Goal: Transaction & Acquisition: Purchase product/service

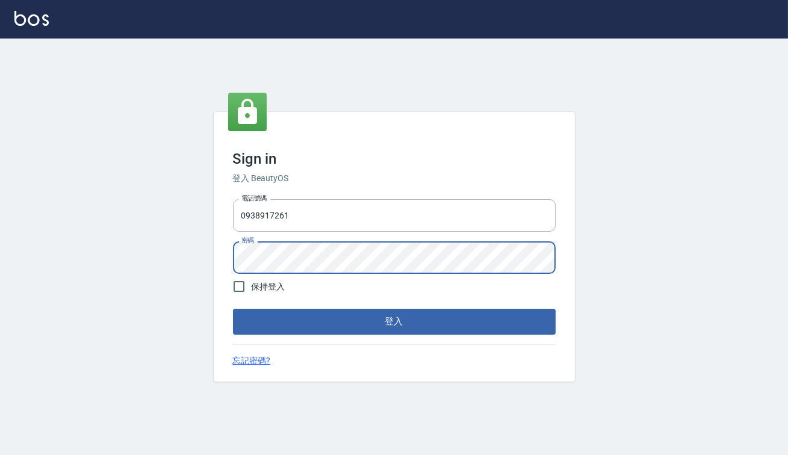
click at [233, 309] on button "登入" at bounding box center [394, 321] width 323 height 25
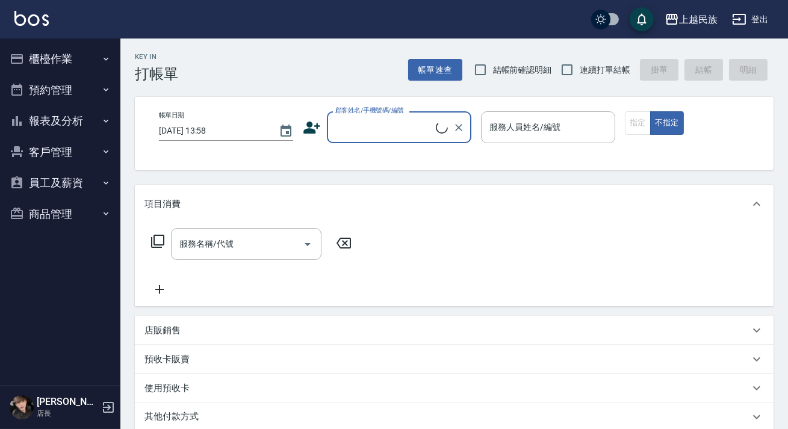
click at [75, 129] on button "報表及分析" at bounding box center [60, 120] width 111 height 31
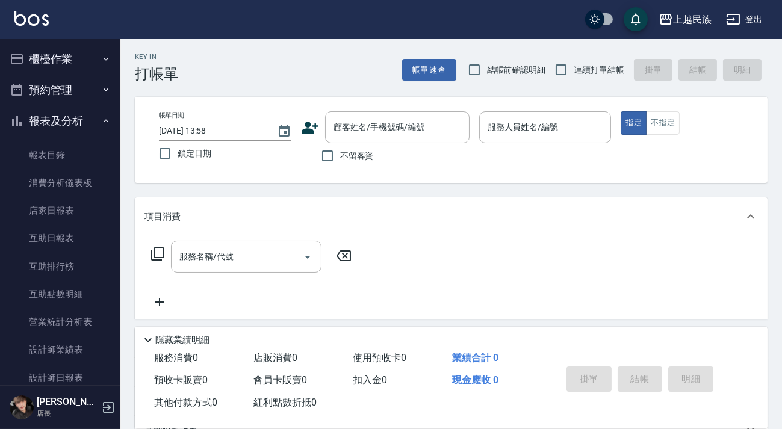
scroll to position [109, 0]
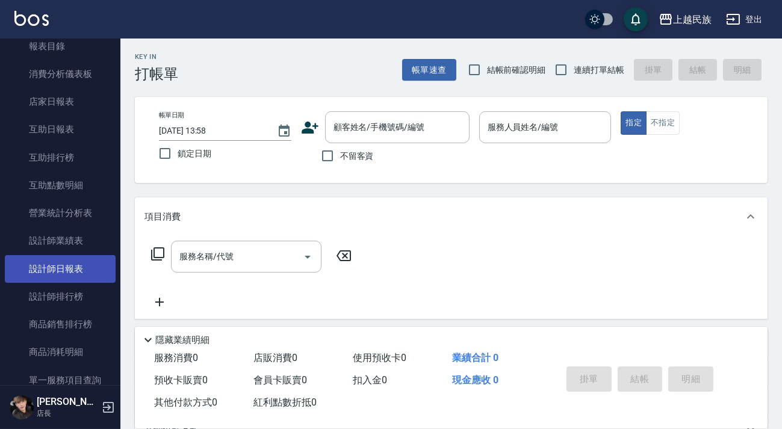
click at [83, 270] on link "設計師日報表" at bounding box center [60, 269] width 111 height 28
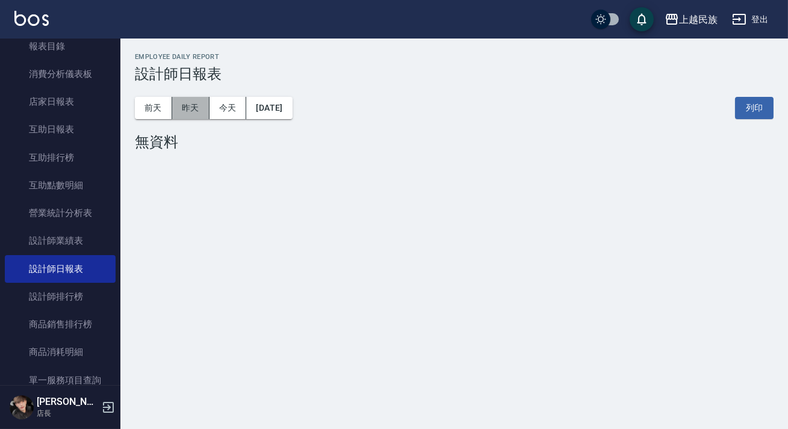
click at [199, 113] on button "昨天" at bounding box center [190, 108] width 37 height 22
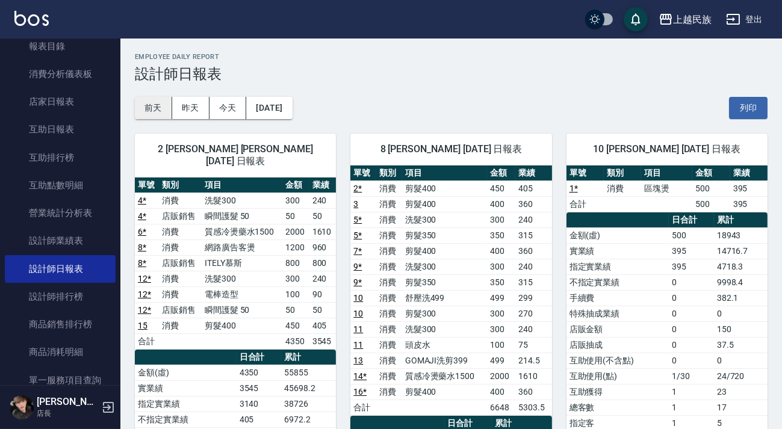
click at [158, 110] on button "前天" at bounding box center [153, 108] width 37 height 22
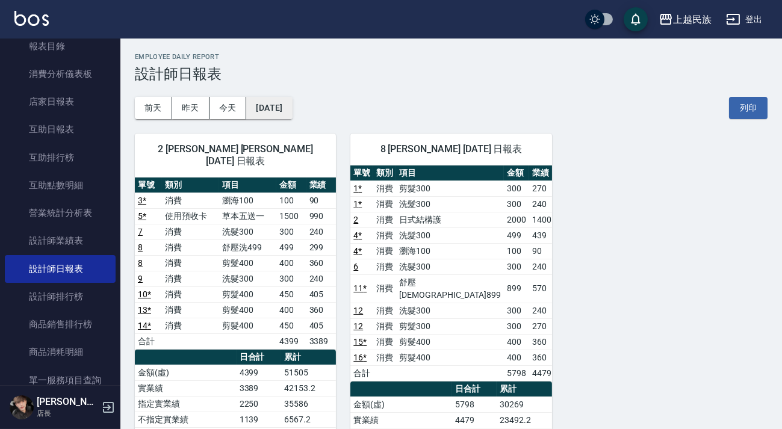
click at [289, 104] on button "[DATE]" at bounding box center [269, 108] width 46 height 22
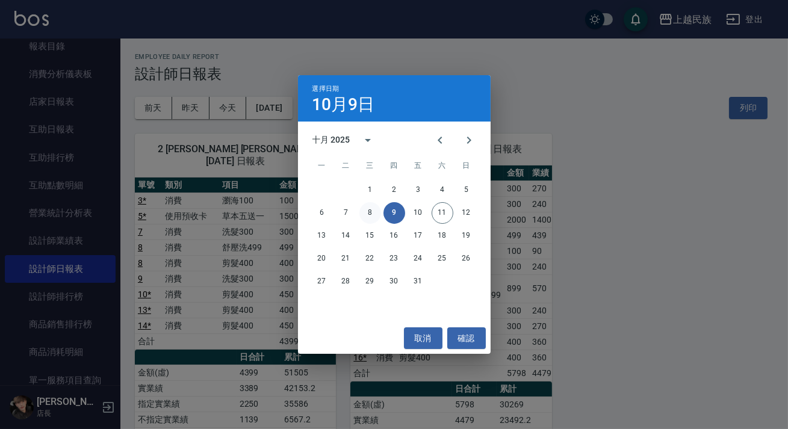
click at [367, 214] on button "8" at bounding box center [371, 213] width 22 height 22
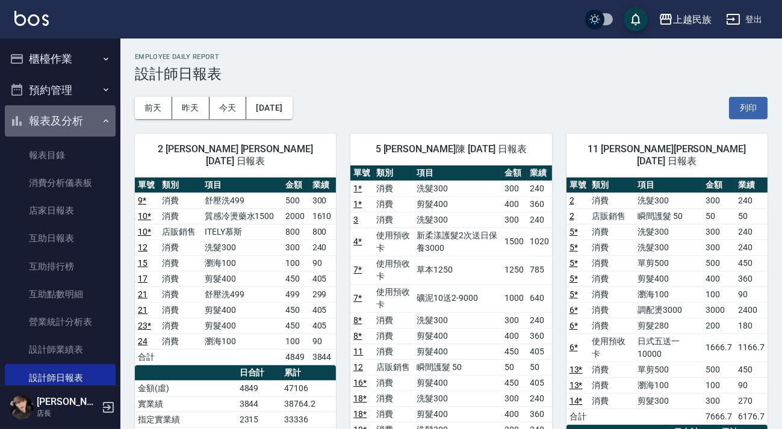
click at [79, 113] on button "報表及分析" at bounding box center [60, 120] width 111 height 31
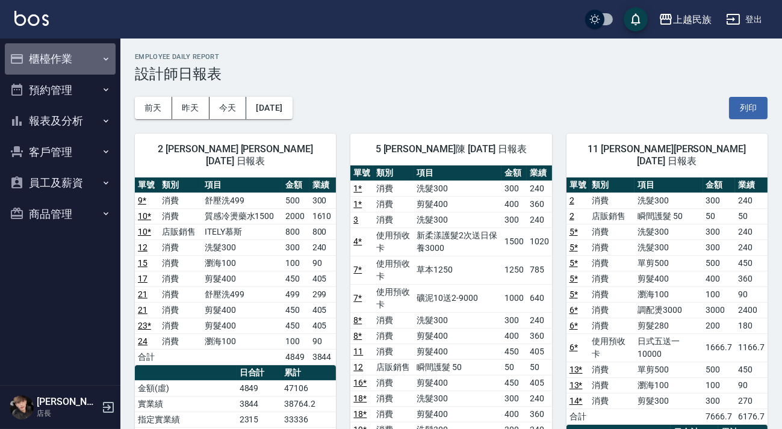
click at [80, 60] on button "櫃檯作業" at bounding box center [60, 58] width 111 height 31
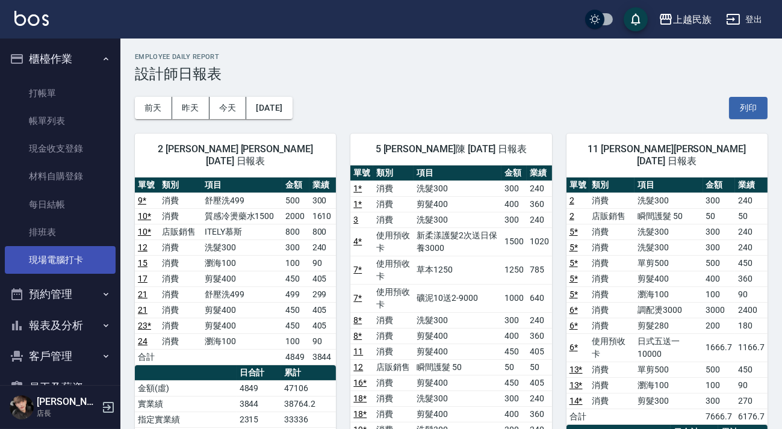
click at [79, 264] on link "現場電腦打卡" at bounding box center [60, 260] width 111 height 28
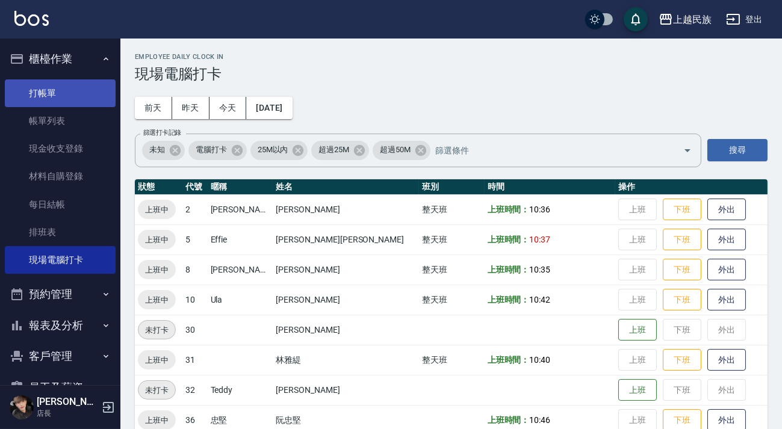
click at [84, 97] on link "打帳單" at bounding box center [60, 94] width 111 height 28
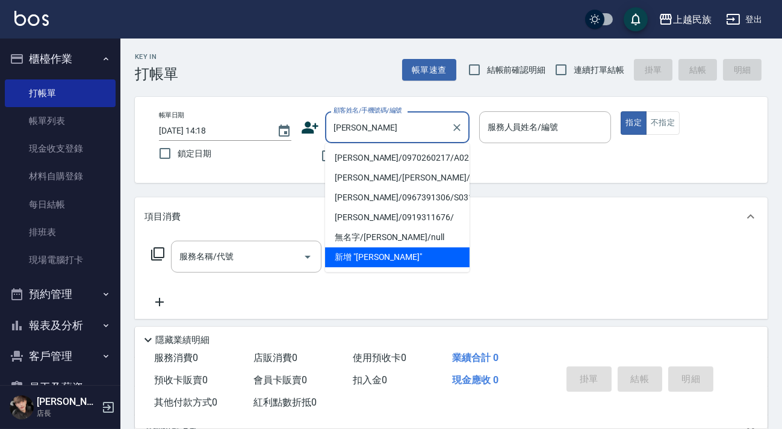
drag, startPoint x: 360, startPoint y: 158, endPoint x: 345, endPoint y: 162, distance: 15.1
click at [360, 158] on li "[PERSON_NAME]/0970260217/A021721" at bounding box center [397, 158] width 145 height 20
type input "[PERSON_NAME]/0970260217/A021721"
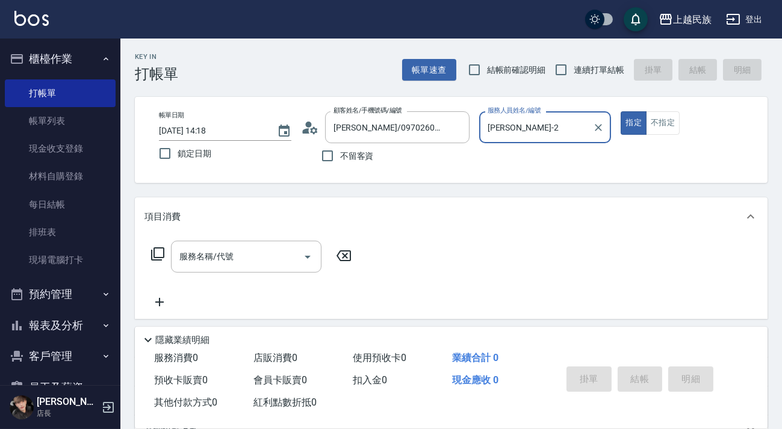
type input "[PERSON_NAME]-2"
click at [314, 132] on div "顧客姓名/手機號碼/編號 [PERSON_NAME]/0970260217/A021721 顧客姓名/手機號碼/編號" at bounding box center [385, 127] width 169 height 32
click at [315, 123] on icon at bounding box center [310, 128] width 18 height 18
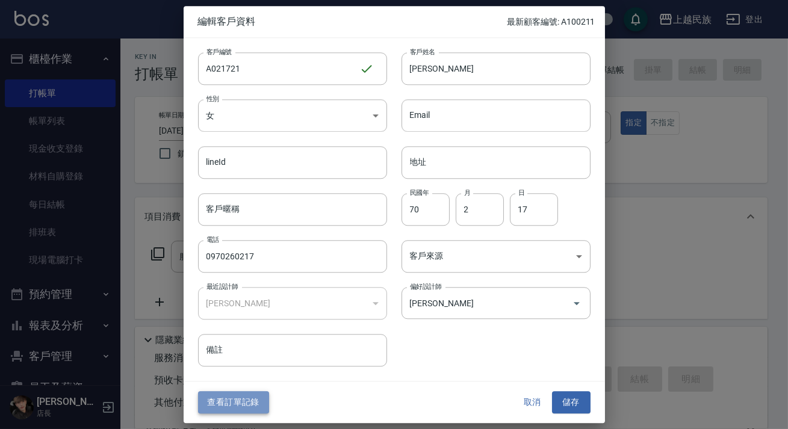
click at [253, 404] on button "查看訂單記錄" at bounding box center [233, 403] width 71 height 22
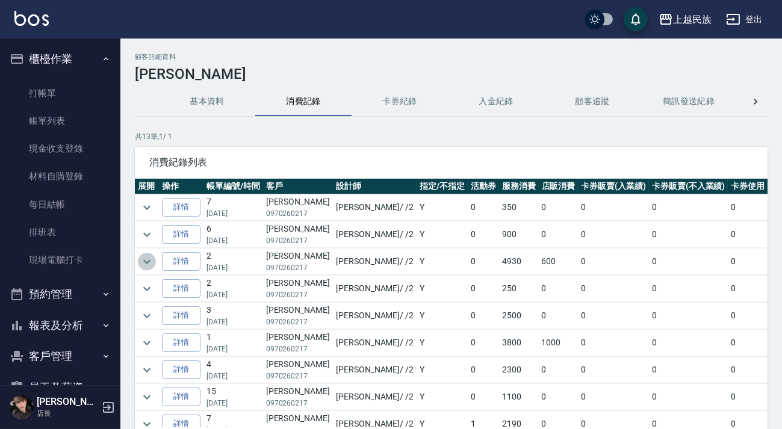
click at [149, 260] on icon "expand row" at bounding box center [146, 262] width 7 height 4
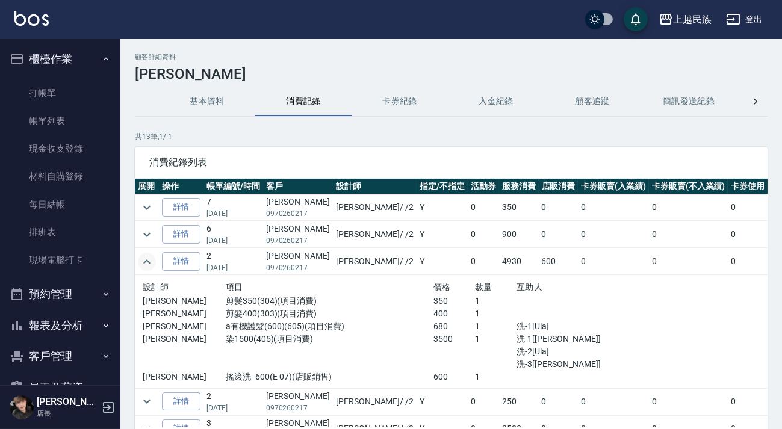
scroll to position [54, 0]
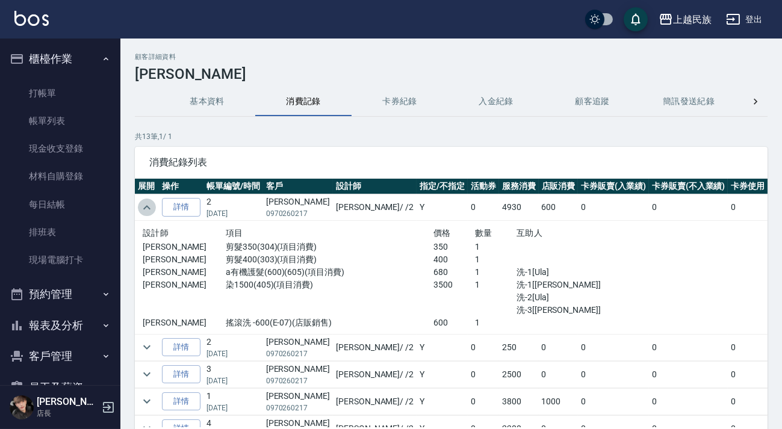
drag, startPoint x: 148, startPoint y: 207, endPoint x: 149, endPoint y: 218, distance: 11.0
click at [146, 206] on icon "expand row" at bounding box center [147, 208] width 14 height 14
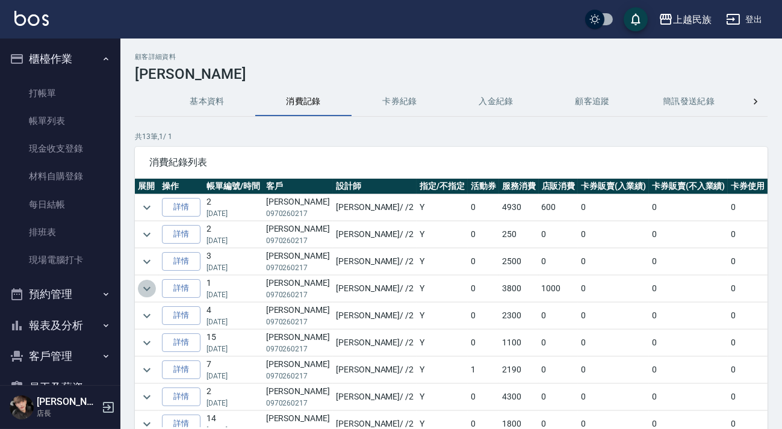
click at [155, 285] on button "expand row" at bounding box center [147, 289] width 18 height 18
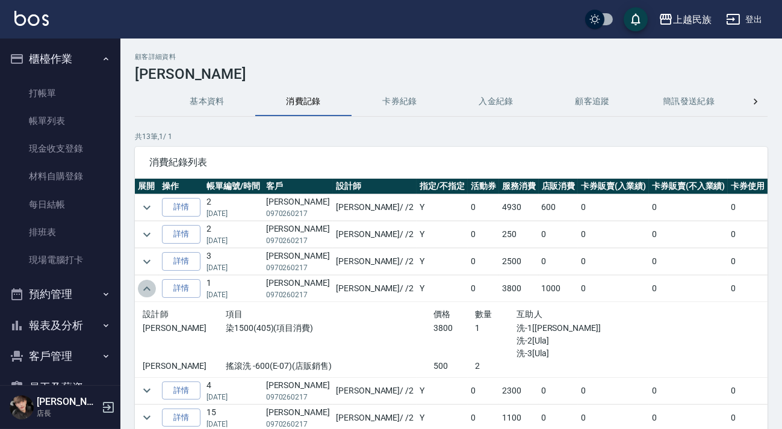
click at [148, 286] on icon "expand row" at bounding box center [147, 289] width 14 height 14
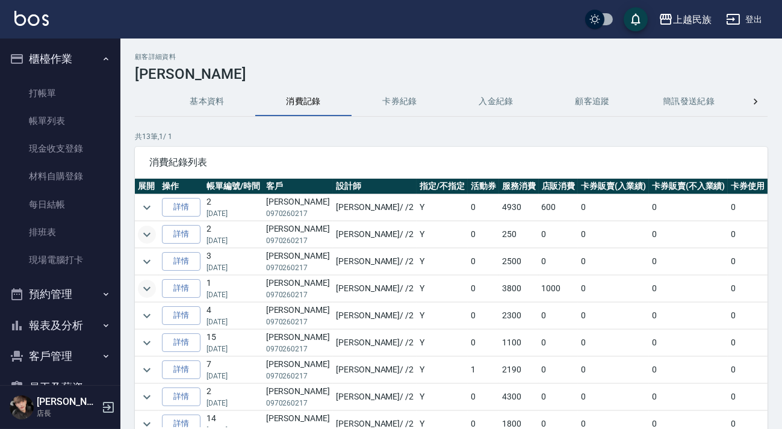
click at [140, 236] on icon "expand row" at bounding box center [147, 235] width 14 height 14
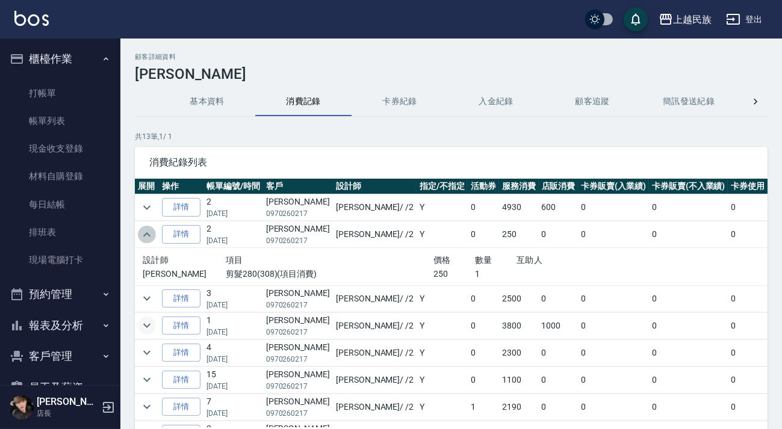
click at [145, 235] on icon "expand row" at bounding box center [147, 235] width 14 height 14
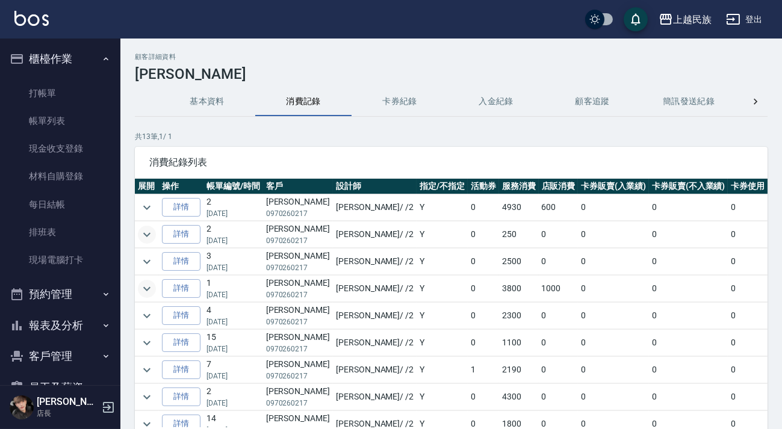
scroll to position [0, 0]
click at [157, 314] on td at bounding box center [147, 316] width 24 height 27
click at [145, 314] on icon "expand row" at bounding box center [146, 316] width 7 height 4
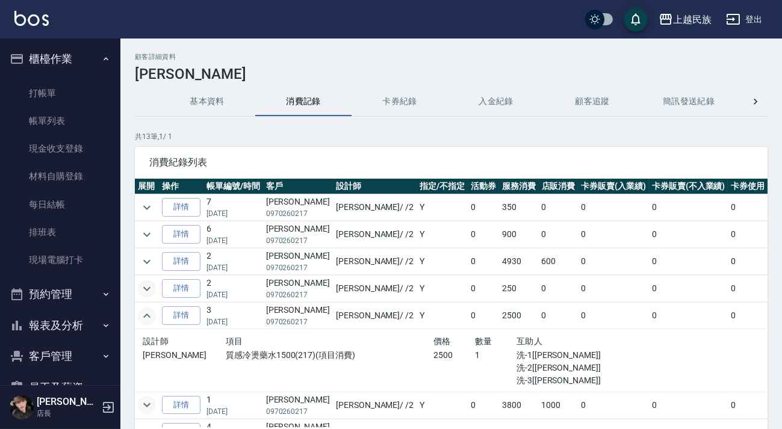
click at [145, 313] on icon "expand row" at bounding box center [147, 316] width 14 height 14
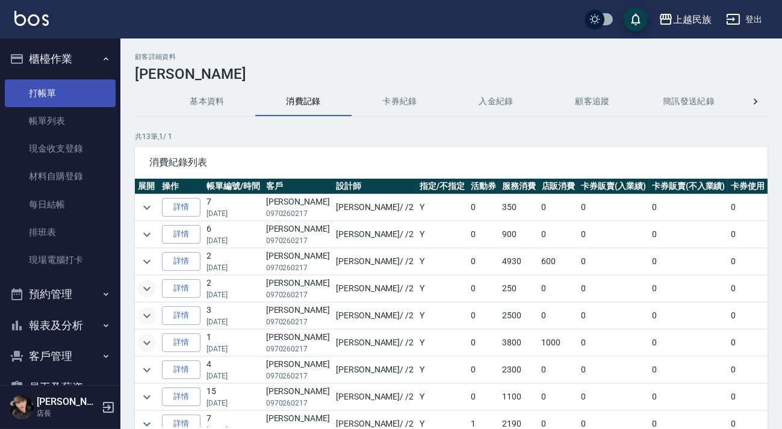
click at [83, 95] on link "打帳單" at bounding box center [60, 94] width 111 height 28
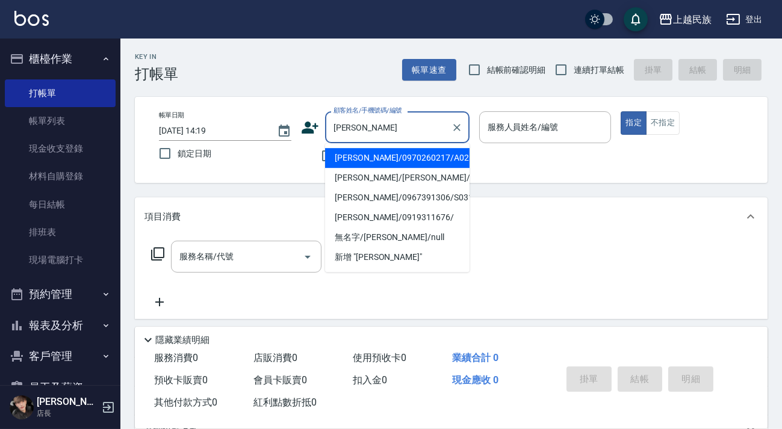
drag, startPoint x: 422, startPoint y: 154, endPoint x: 429, endPoint y: 187, distance: 34.4
click at [422, 154] on li "[PERSON_NAME]/0970260217/A021721" at bounding box center [397, 158] width 145 height 20
type input "[PERSON_NAME]/0970260217/A021721"
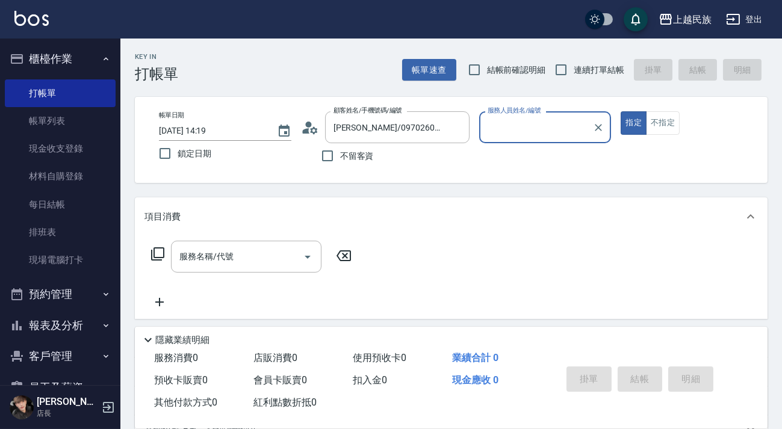
type input "[PERSON_NAME]-2"
click at [307, 128] on icon at bounding box center [305, 130] width 7 height 5
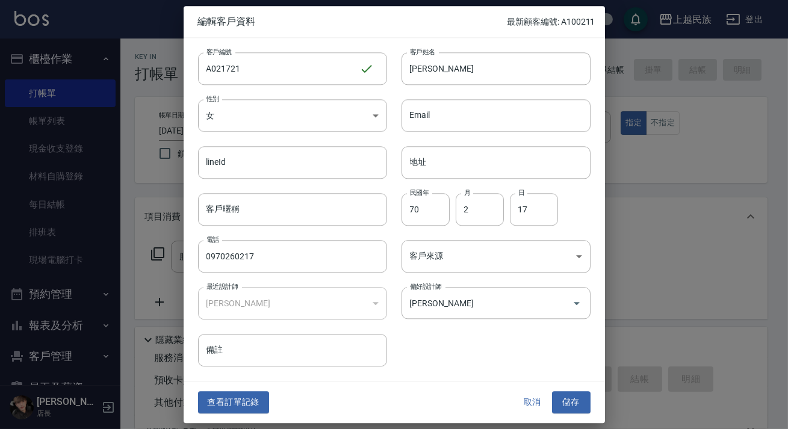
click at [228, 389] on div "查看訂單記錄 取消 儲存" at bounding box center [395, 403] width 422 height 42
click at [223, 396] on button "查看訂單記錄" at bounding box center [233, 403] width 71 height 22
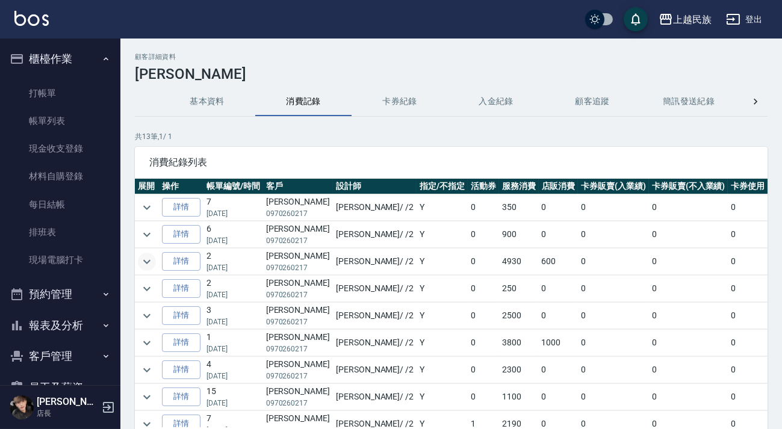
click at [145, 258] on icon "expand row" at bounding box center [147, 262] width 14 height 14
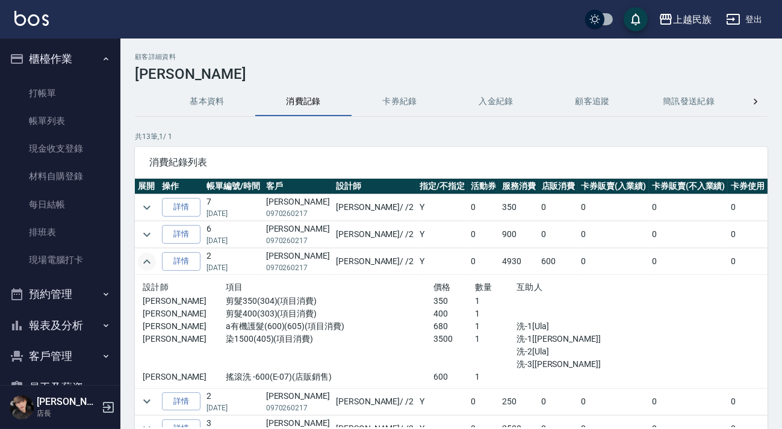
click at [36, 23] on img at bounding box center [31, 18] width 34 height 15
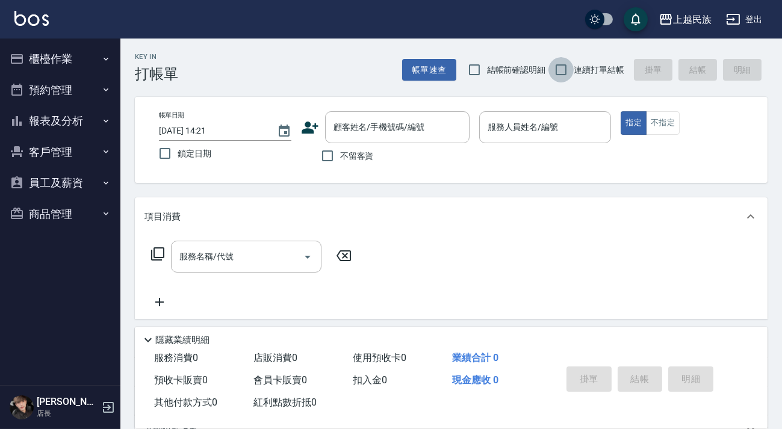
click at [570, 63] on input "連續打單結帳" at bounding box center [561, 69] width 25 height 25
checkbox input "true"
click at [335, 150] on input "不留客資" at bounding box center [327, 155] width 25 height 25
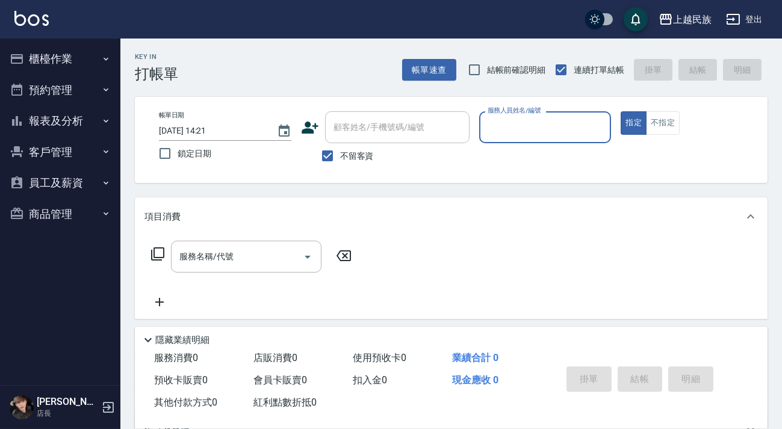
click at [362, 126] on input "顧客姓名/手機號碼/編號" at bounding box center [398, 127] width 134 height 21
click at [342, 160] on span "不留客資" at bounding box center [357, 156] width 34 height 13
click at [340, 160] on input "不留客資" at bounding box center [327, 155] width 25 height 25
checkbox input "false"
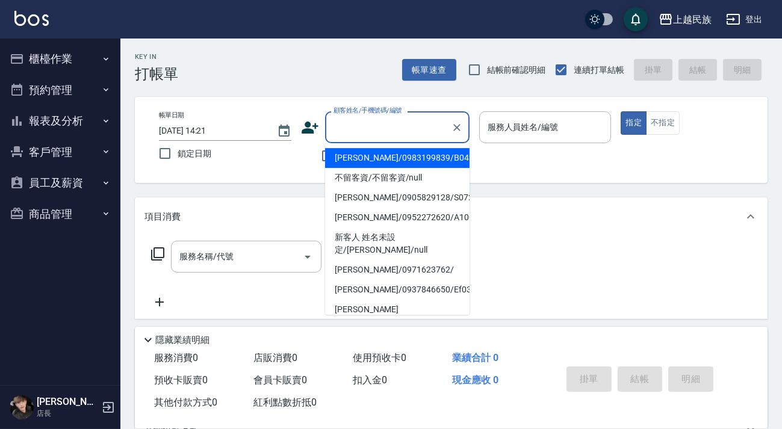
click at [365, 128] on input "顧客姓名/手機號碼/編號" at bounding box center [389, 127] width 116 height 21
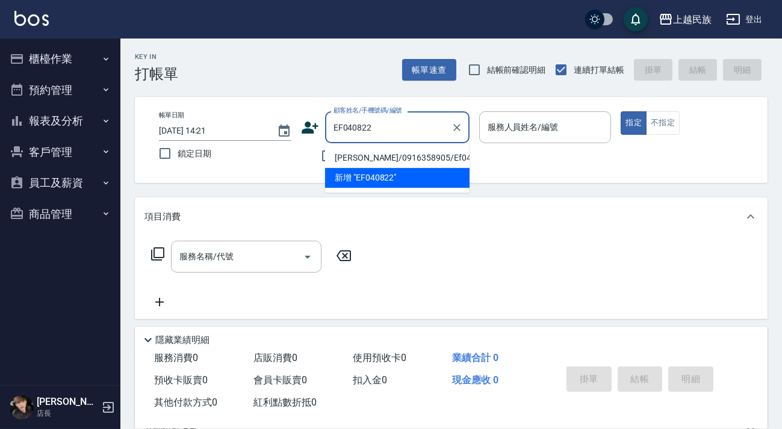
click at [393, 155] on li "[PERSON_NAME]/0916358905/Ef040822" at bounding box center [397, 158] width 145 height 20
type input "[PERSON_NAME]/0916358905/Ef040822"
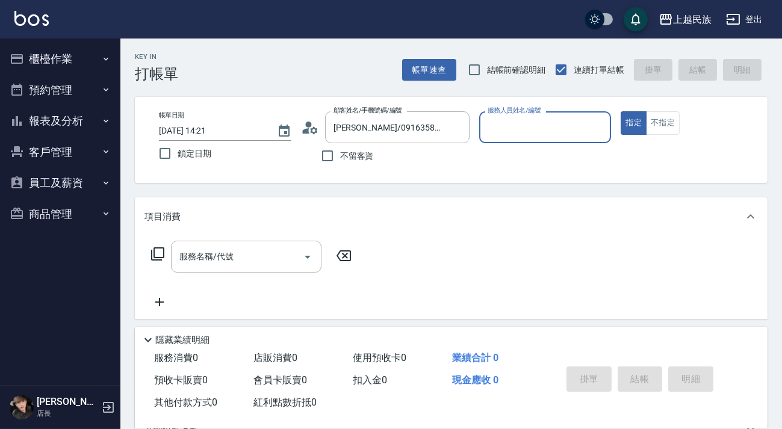
type input "Effie-5"
click at [209, 263] on input "服務名稱/代號" at bounding box center [237, 256] width 122 height 21
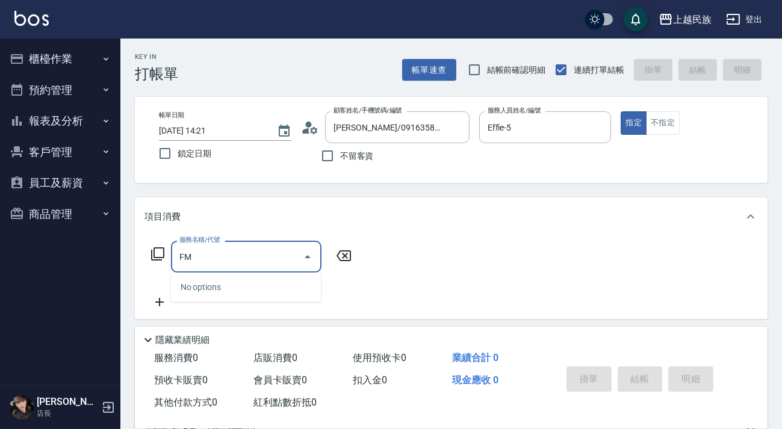
type input "F"
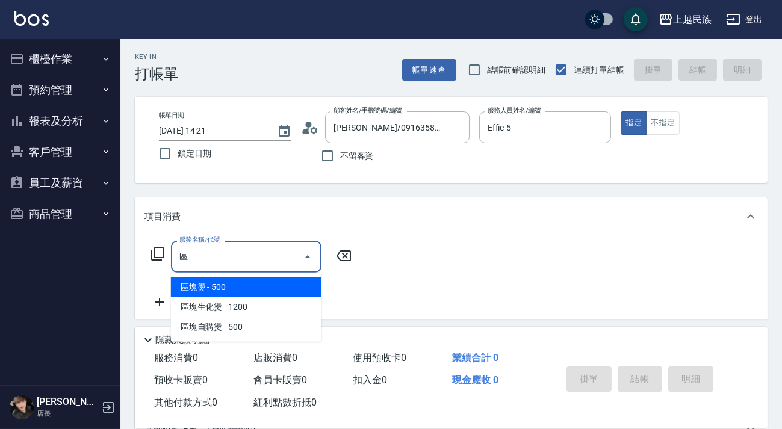
click at [218, 291] on span "區塊燙 - 500" at bounding box center [246, 288] width 151 height 20
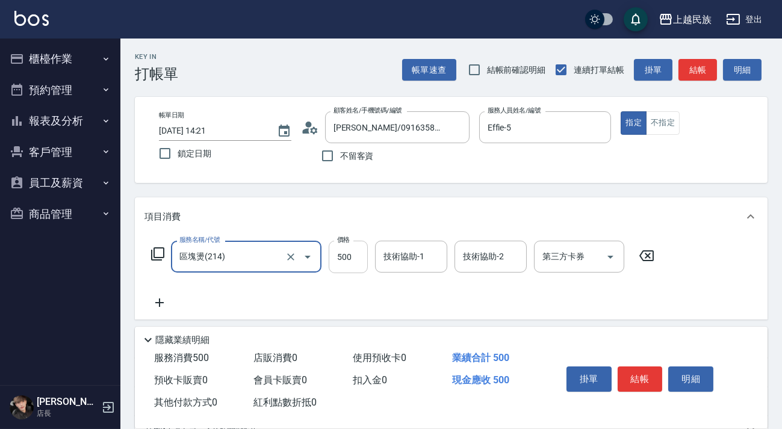
type input "區塊燙(214)"
click at [360, 257] on input "500" at bounding box center [348, 257] width 39 height 33
type input "600"
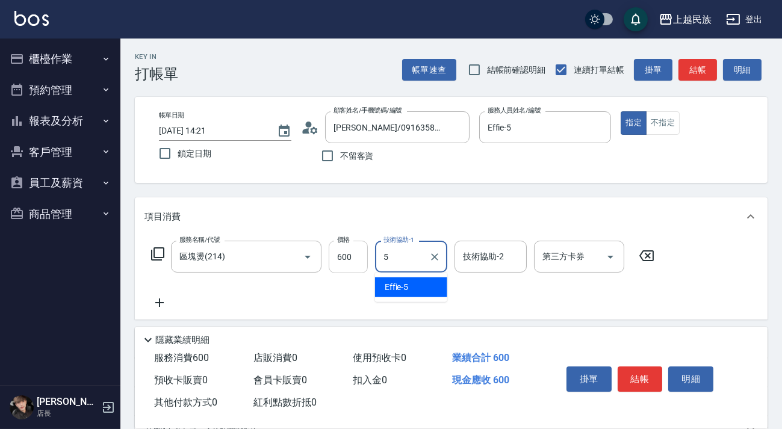
type input "Effie-5"
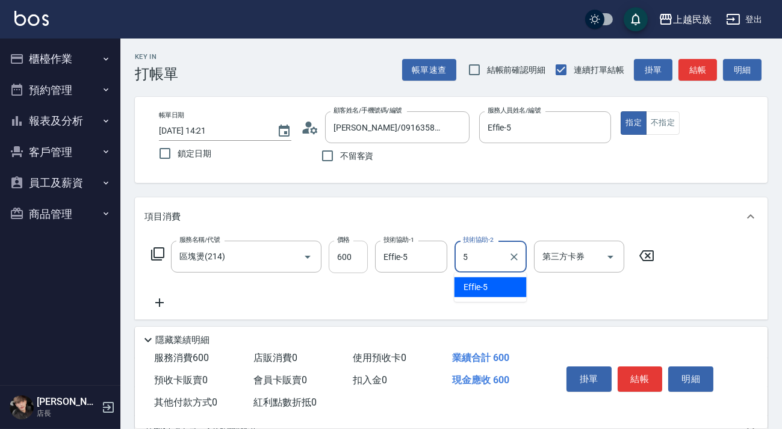
type input "Effie-5"
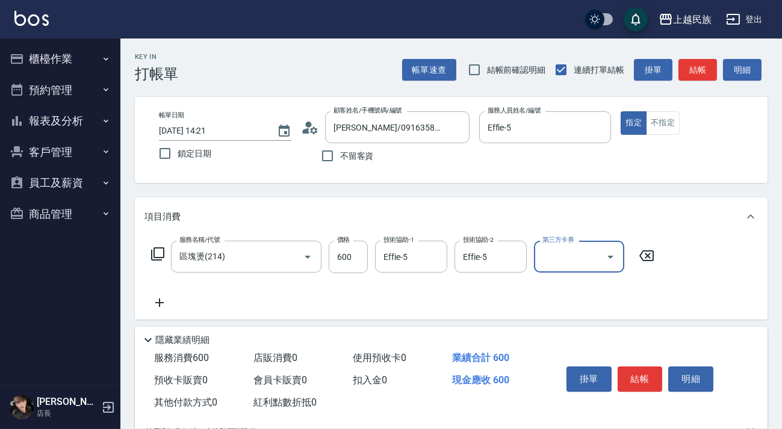
scroll to position [109, 0]
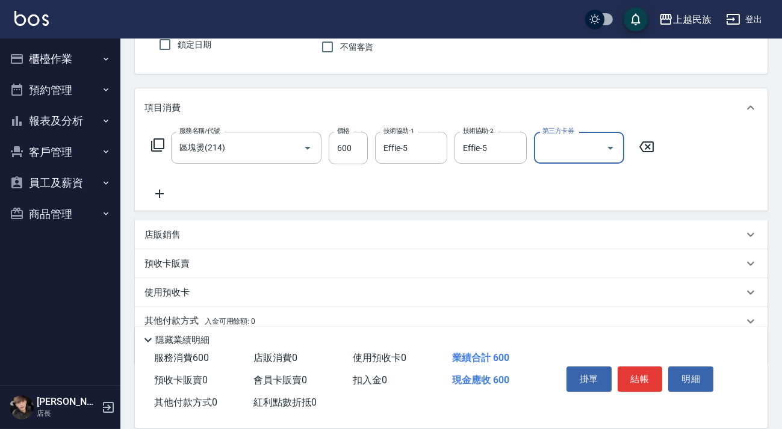
click at [170, 194] on icon at bounding box center [160, 194] width 30 height 14
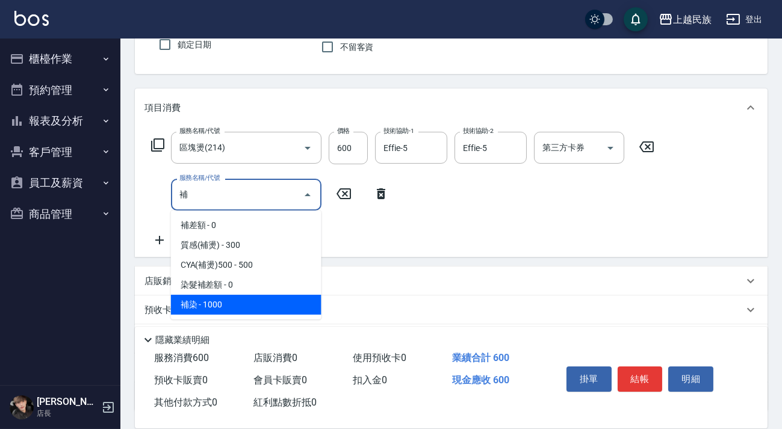
click at [226, 308] on span "補染 - 1000" at bounding box center [246, 305] width 151 height 20
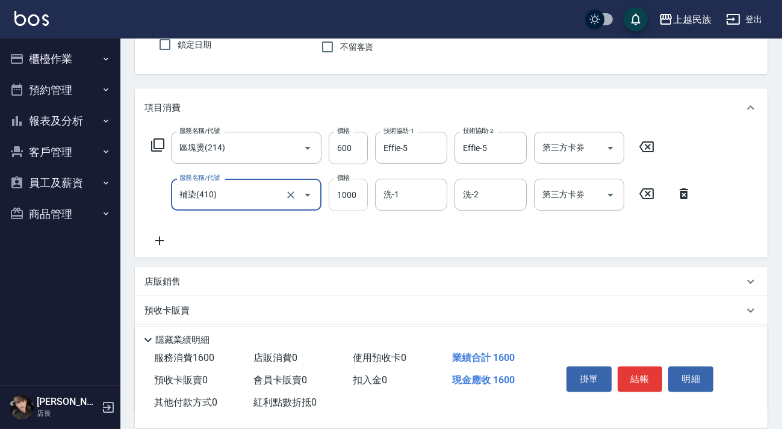
type input "補染(410)"
click at [332, 195] on input "1000" at bounding box center [348, 195] width 39 height 33
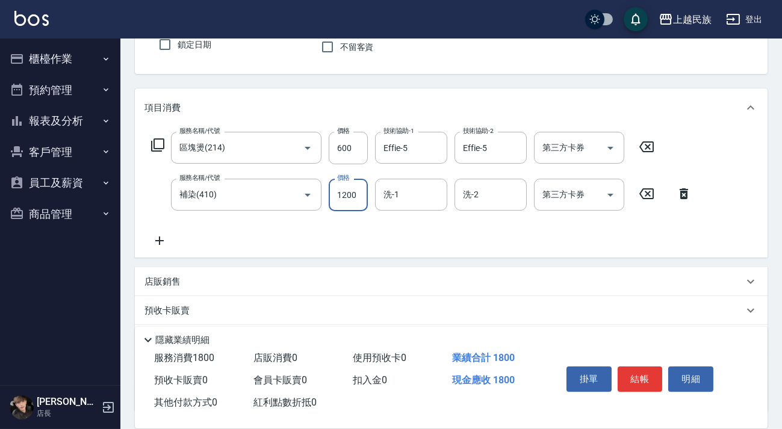
type input "1200"
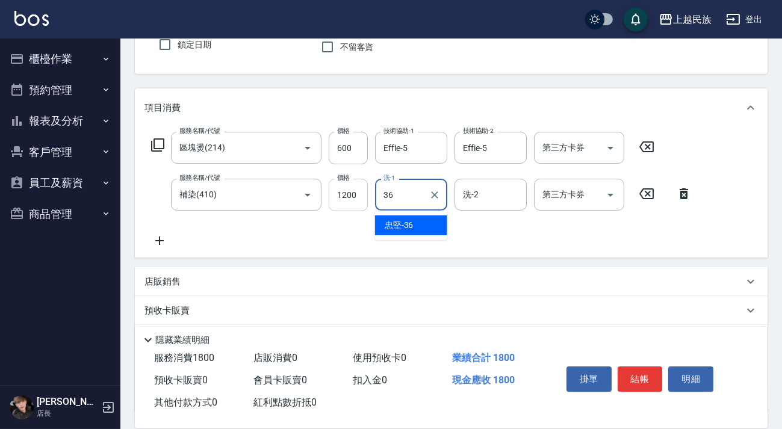
type input "忠堅-36"
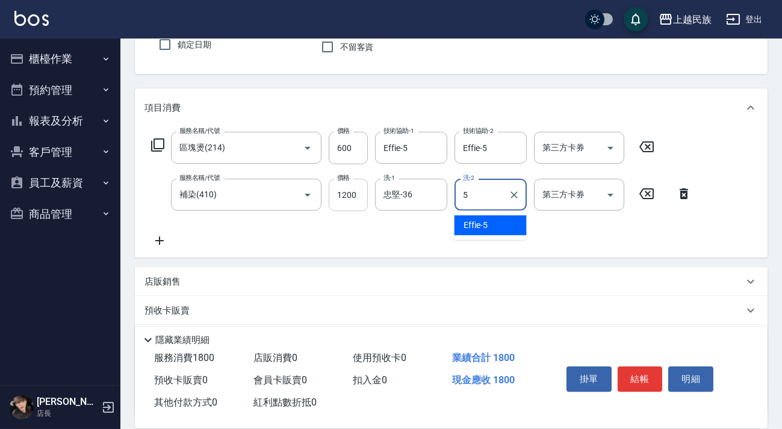
type input "Effie-5"
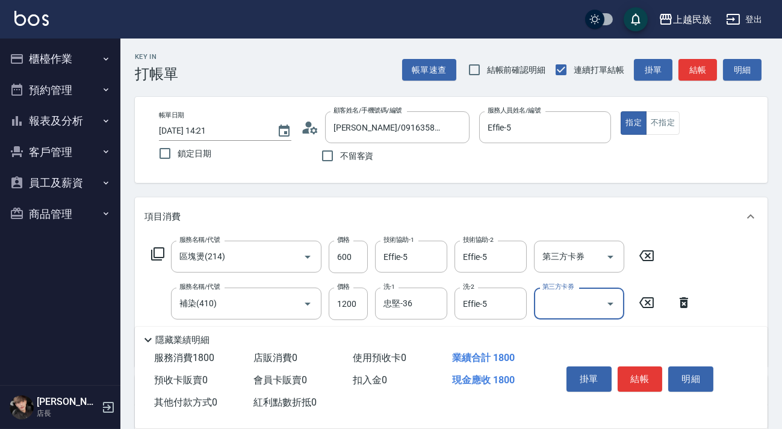
scroll to position [205, 0]
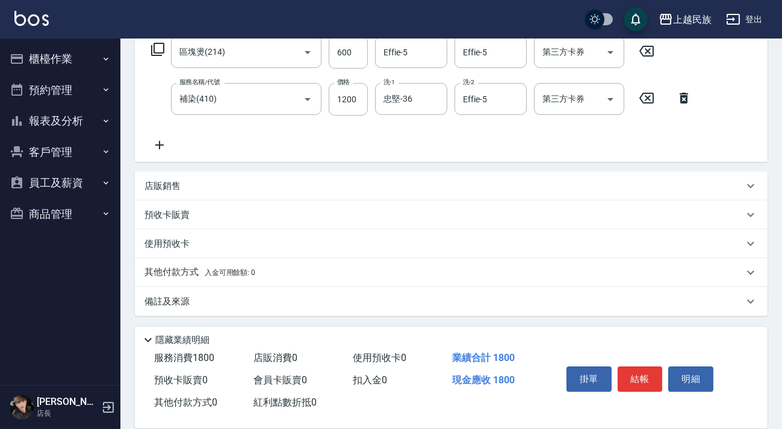
click at [196, 281] on div "其他付款方式 入金可用餘額: 0" at bounding box center [451, 272] width 633 height 29
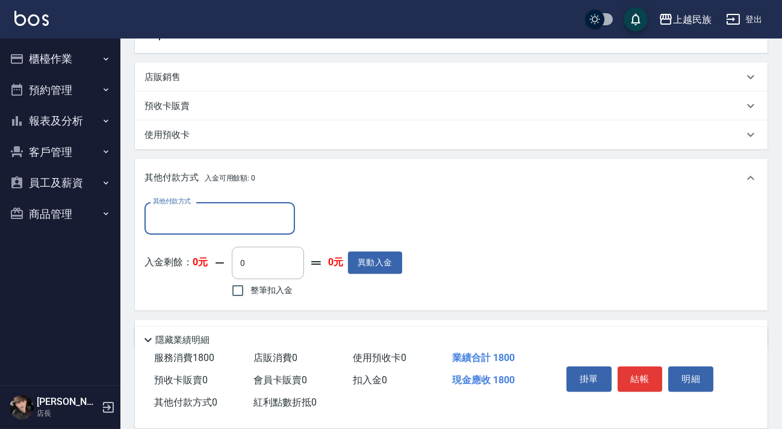
scroll to position [0, 0]
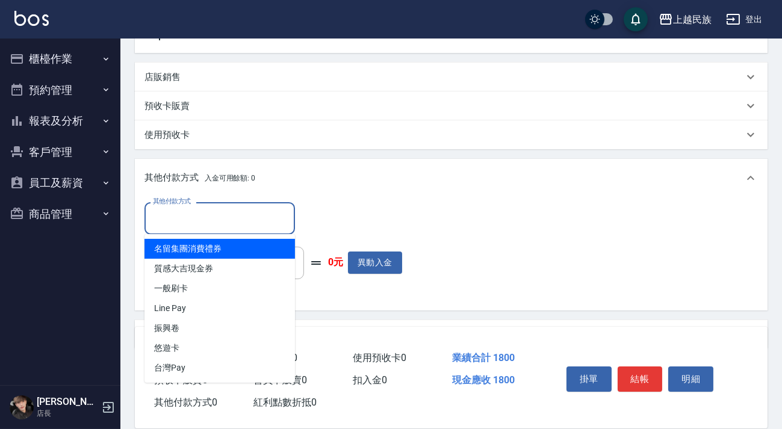
click at [239, 216] on input "其他付款方式" at bounding box center [220, 218] width 140 height 21
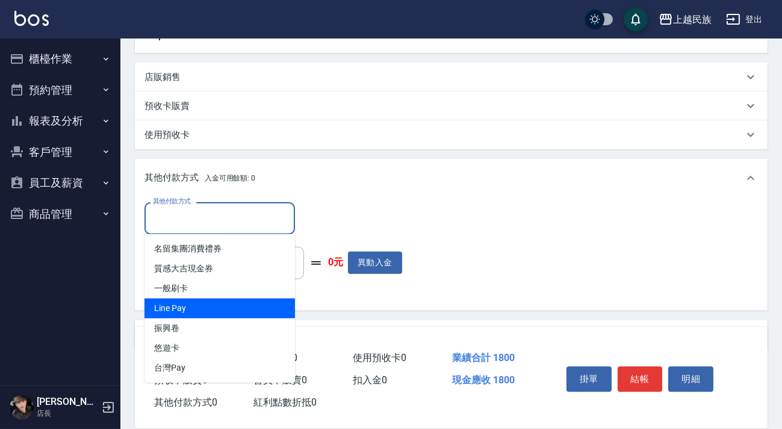
click at [203, 313] on span "Line Pay" at bounding box center [220, 309] width 151 height 20
type input "Line Pay"
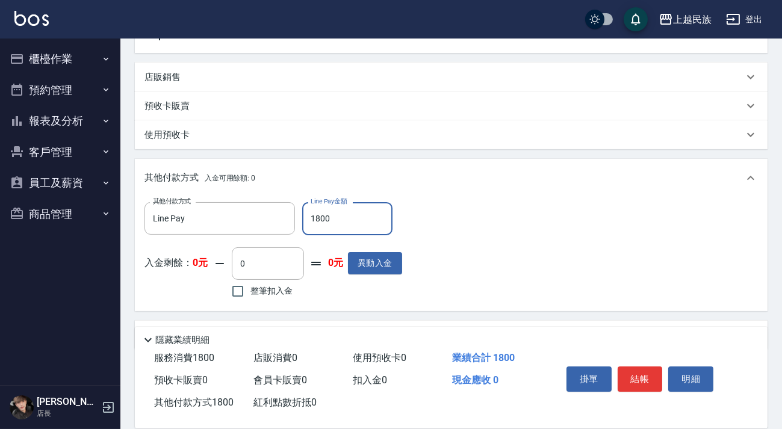
type input "1800"
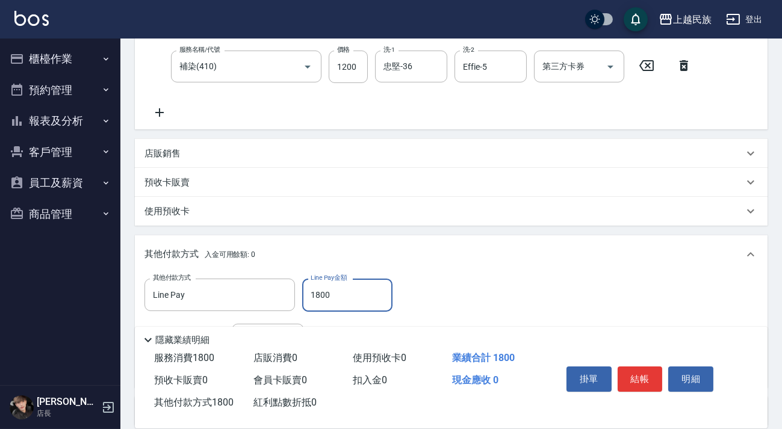
scroll to position [347, 0]
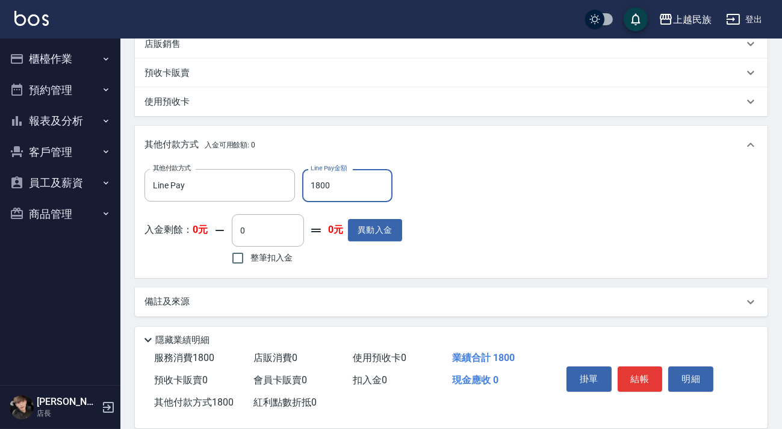
click at [345, 307] on div "備註及來源" at bounding box center [444, 302] width 599 height 13
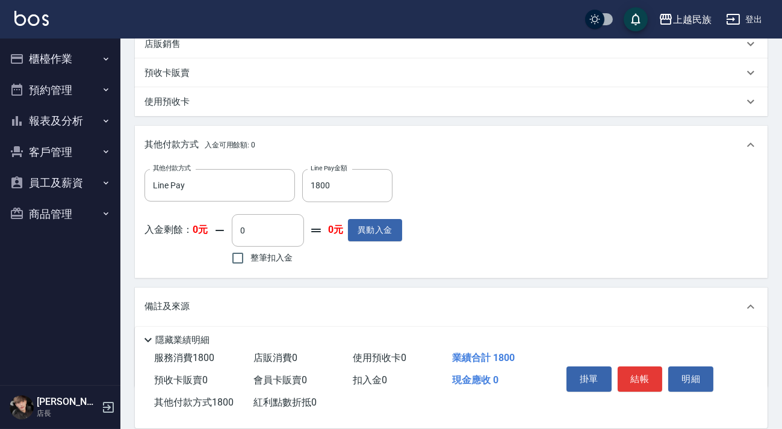
scroll to position [418, 0]
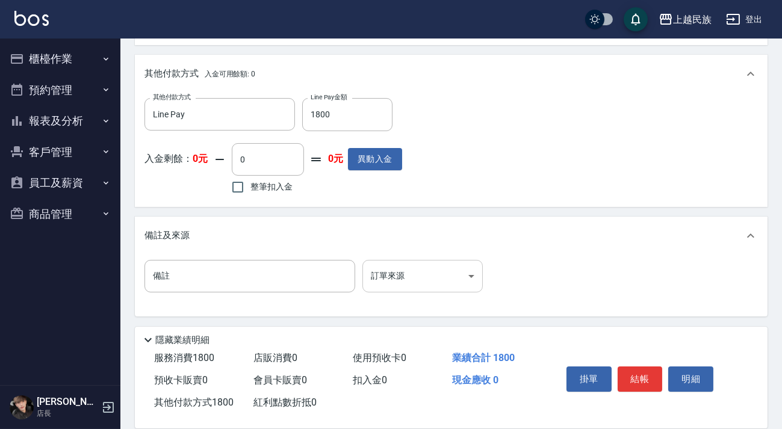
click at [390, 266] on body "上越民族 登出 櫃檯作業 打帳單 帳單列表 現金收支登錄 材料自購登錄 每日結帳 排班表 現場電腦打卡 預約管理 預約管理 單日預約紀錄 單週預約紀錄 報表及…" at bounding box center [391, 6] width 782 height 848
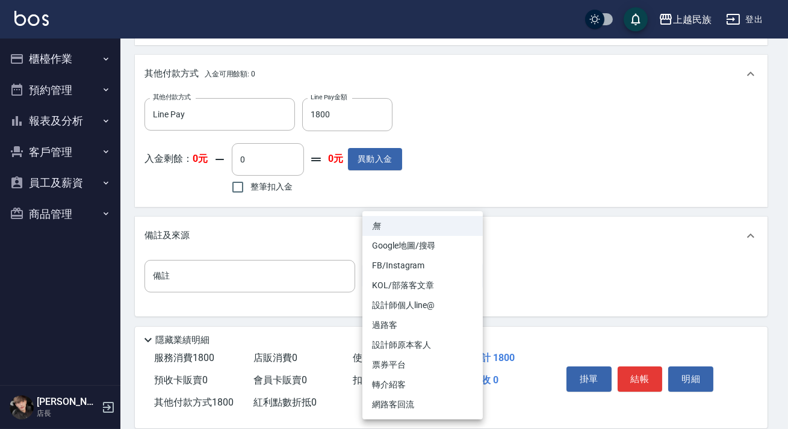
click at [425, 345] on li "設計師原本客人" at bounding box center [423, 345] width 120 height 20
type input "設計師原本客人"
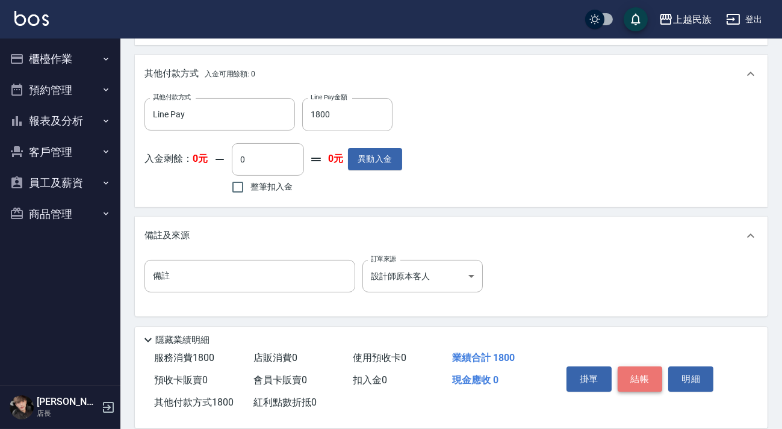
click at [627, 374] on button "結帳" at bounding box center [640, 379] width 45 height 25
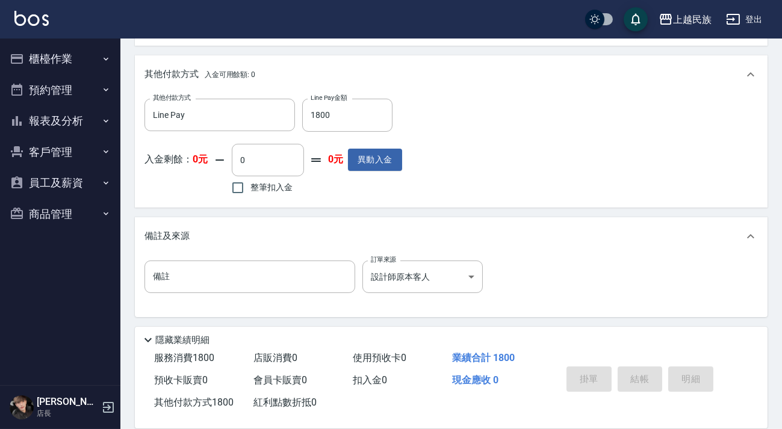
type input "[DATE] 14:33"
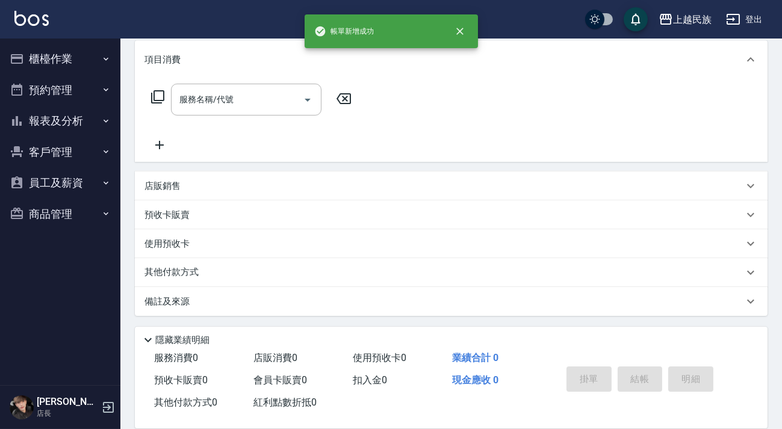
scroll to position [0, 0]
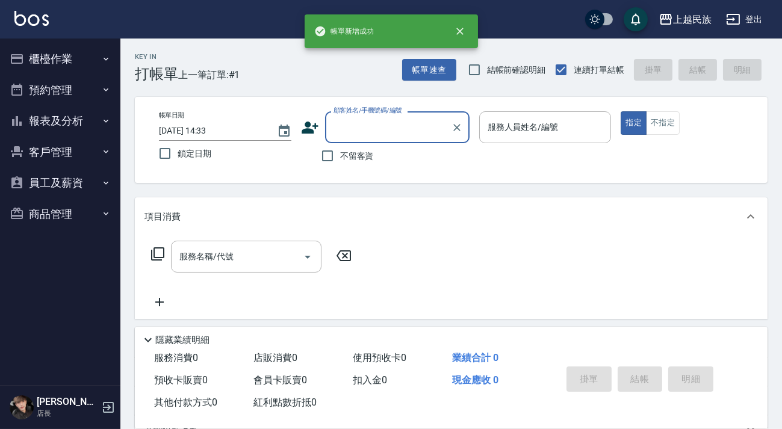
type input "＿"
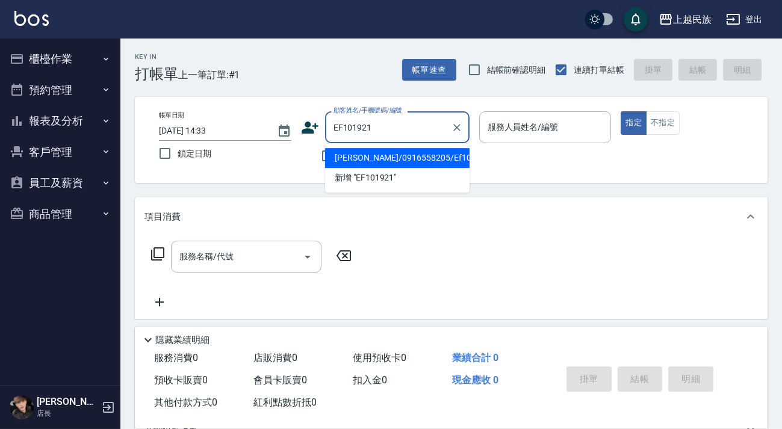
click at [423, 157] on li "[PERSON_NAME]/0916558205/Ef101921" at bounding box center [397, 158] width 145 height 20
type input "[PERSON_NAME]/0916558205/Ef101921"
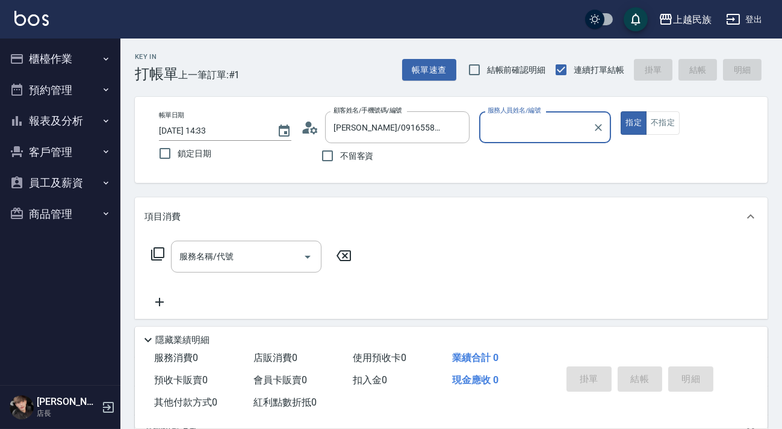
type input "Effie-5"
click at [268, 258] on input "服務名稱/代號" at bounding box center [237, 256] width 122 height 21
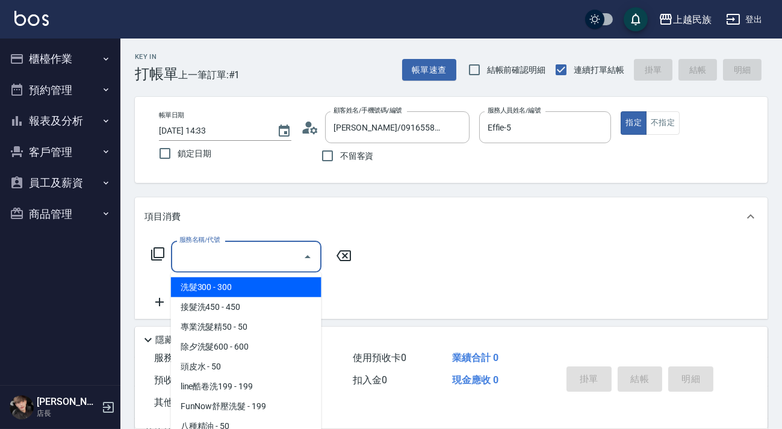
scroll to position [161, 0]
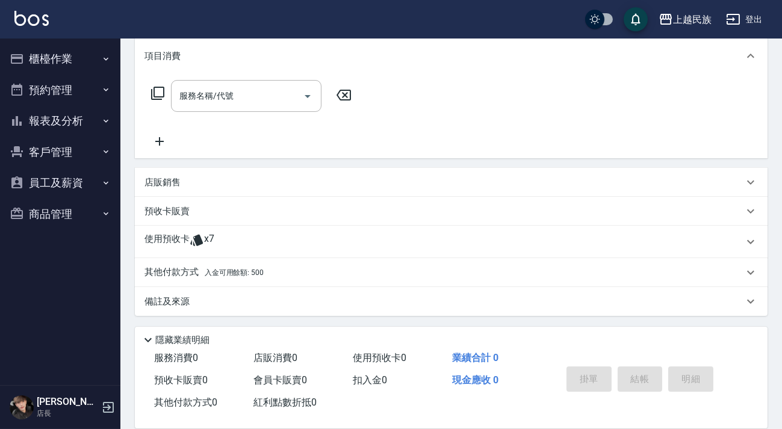
click at [157, 247] on p "使用預收卡" at bounding box center [167, 242] width 45 height 18
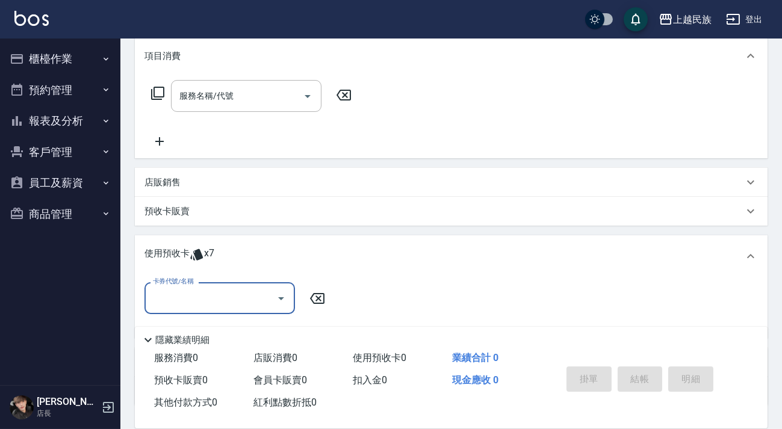
scroll to position [251, 0]
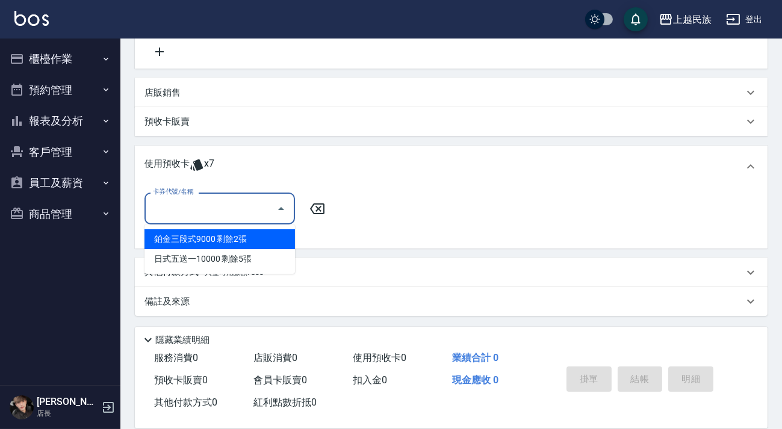
click at [211, 211] on input "卡券代號/名稱" at bounding box center [211, 208] width 122 height 21
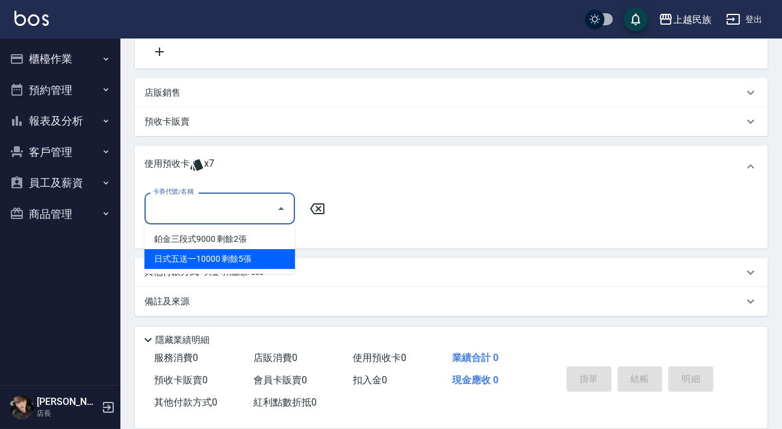
click at [225, 253] on div "日式五送一10000 剩餘5張" at bounding box center [220, 259] width 151 height 20
type input "日式五送一10000"
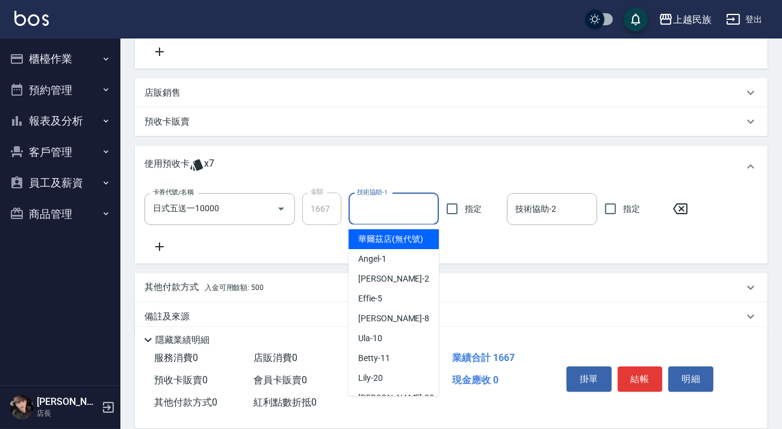
click at [417, 217] on input "技術協助-1" at bounding box center [394, 209] width 80 height 21
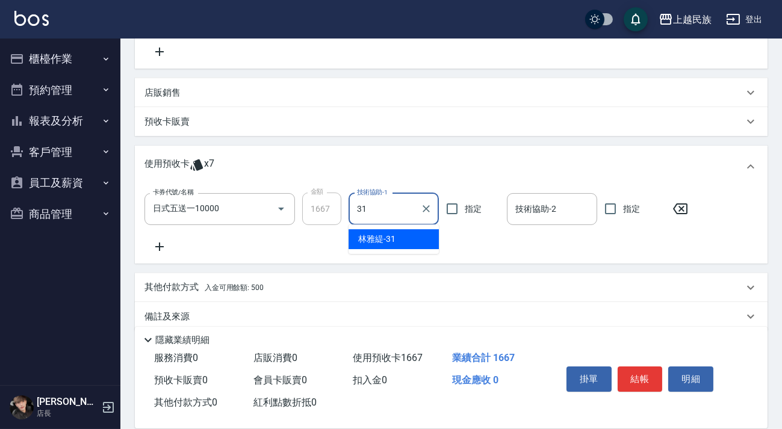
type input "[PERSON_NAME]-31"
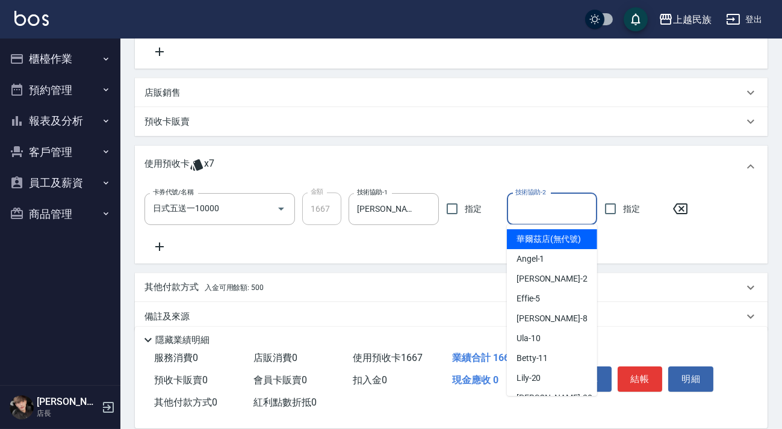
click at [562, 204] on input "技術協助-2" at bounding box center [553, 209] width 80 height 21
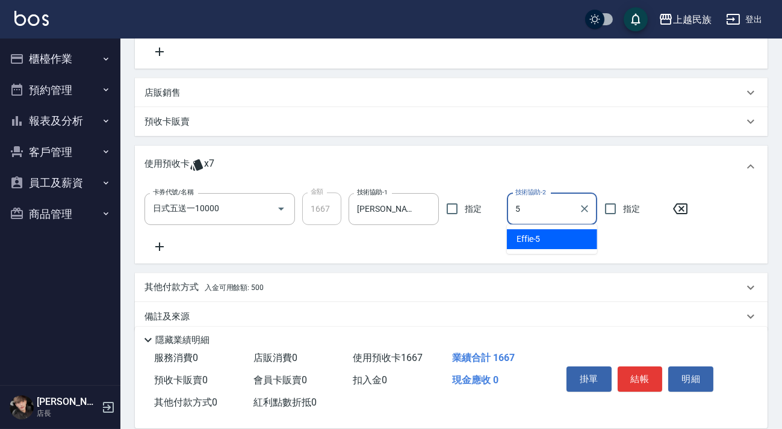
type input "Effie-5"
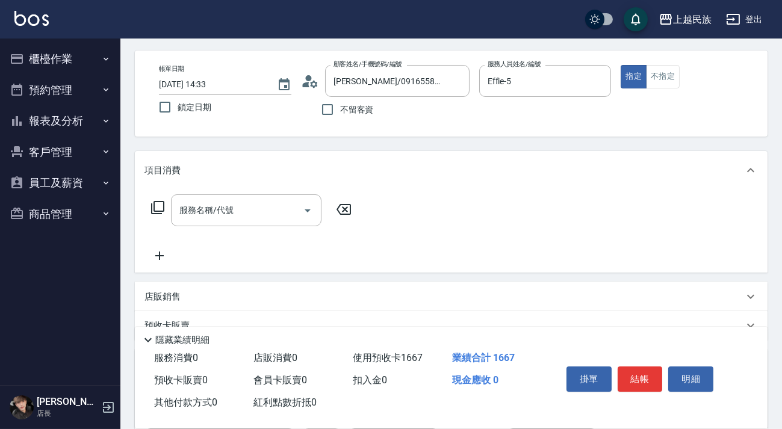
scroll to position [0, 0]
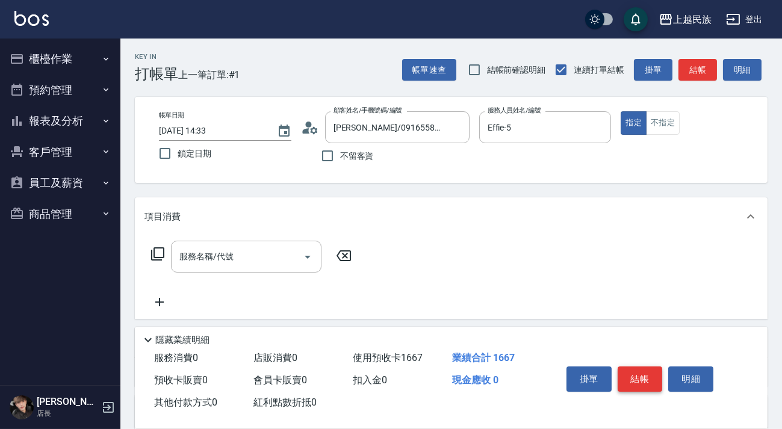
click at [646, 374] on button "結帳" at bounding box center [640, 379] width 45 height 25
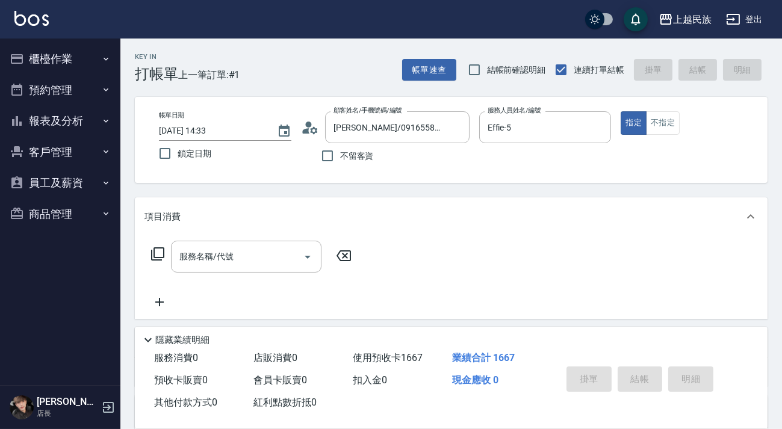
type input "[DATE] 14:34"
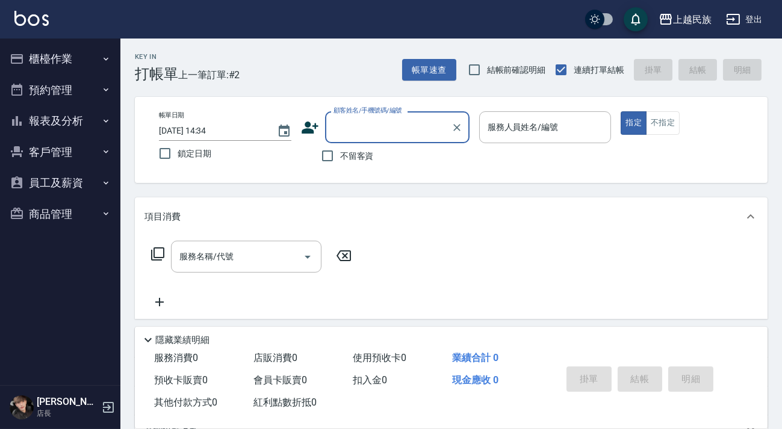
click at [72, 126] on button "報表及分析" at bounding box center [60, 120] width 111 height 31
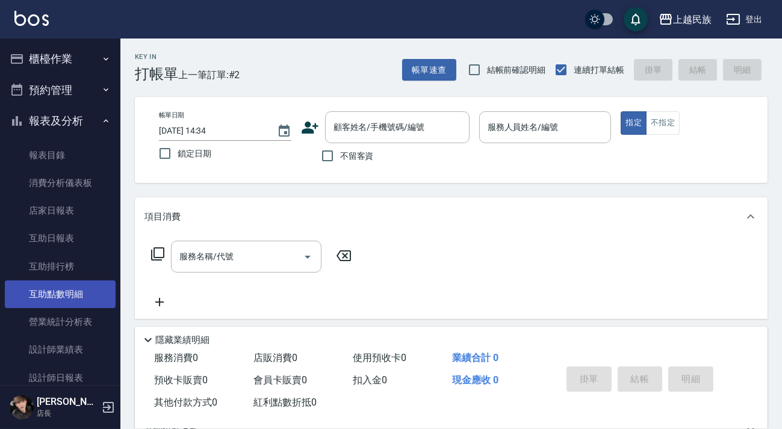
scroll to position [109, 0]
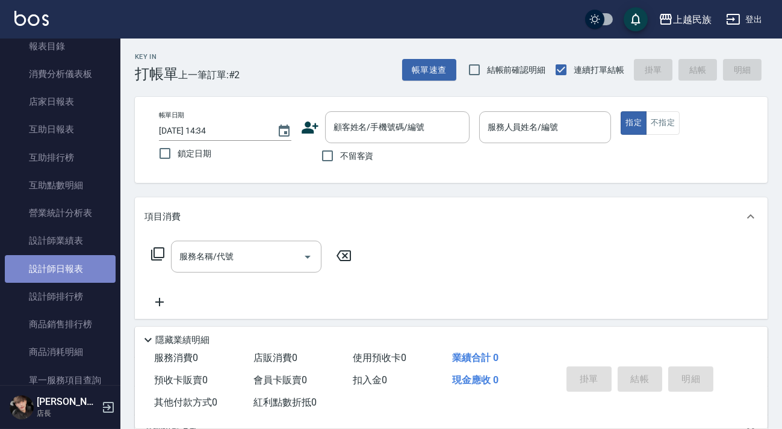
click at [80, 271] on link "設計師日報表" at bounding box center [60, 269] width 111 height 28
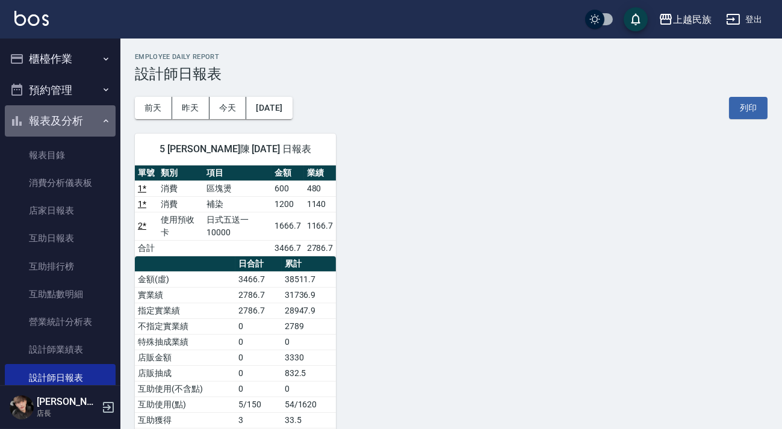
click at [80, 125] on button "報表及分析" at bounding box center [60, 120] width 111 height 31
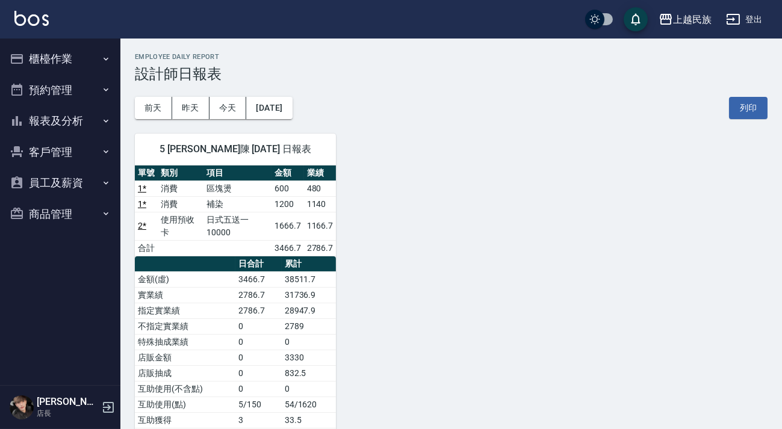
click at [67, 64] on button "櫃檯作業" at bounding box center [60, 58] width 111 height 31
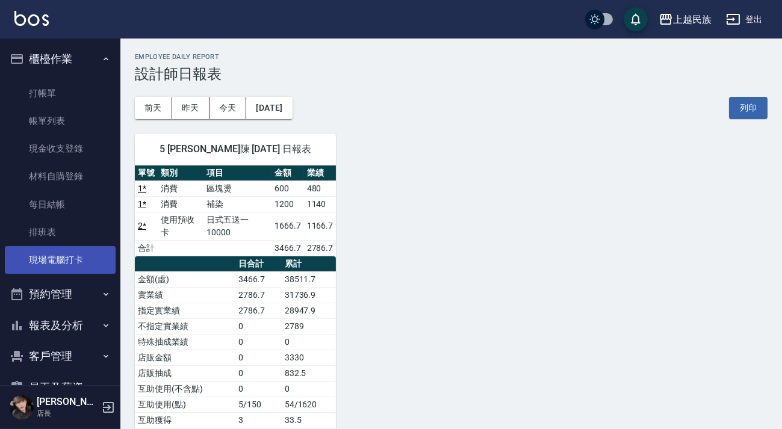
click at [76, 261] on link "現場電腦打卡" at bounding box center [60, 260] width 111 height 28
